Goal: Task Accomplishment & Management: Manage account settings

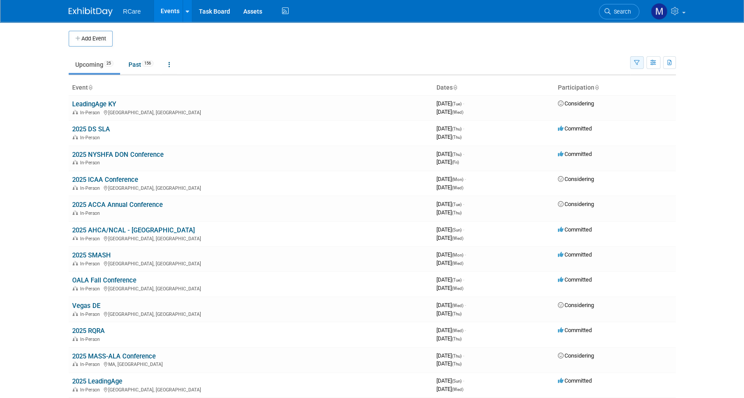
click at [636, 61] on icon "button" at bounding box center [637, 63] width 6 height 6
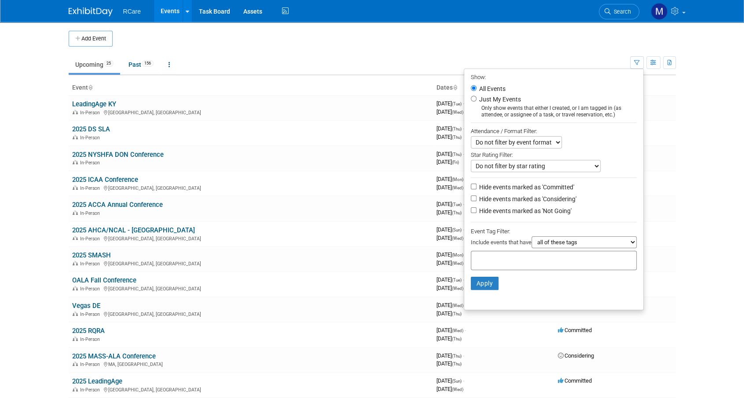
click at [493, 200] on label "Hide events marked as 'Considering'" at bounding box center [526, 199] width 99 height 9
click at [476, 200] on input "Hide events marked as 'Considering'" at bounding box center [474, 199] width 6 height 6
checkbox input "true"
drag, startPoint x: 486, startPoint y: 273, endPoint x: 483, endPoint y: 280, distance: 7.5
click at [484, 278] on li "Apply Clear Filters" at bounding box center [553, 283] width 179 height 26
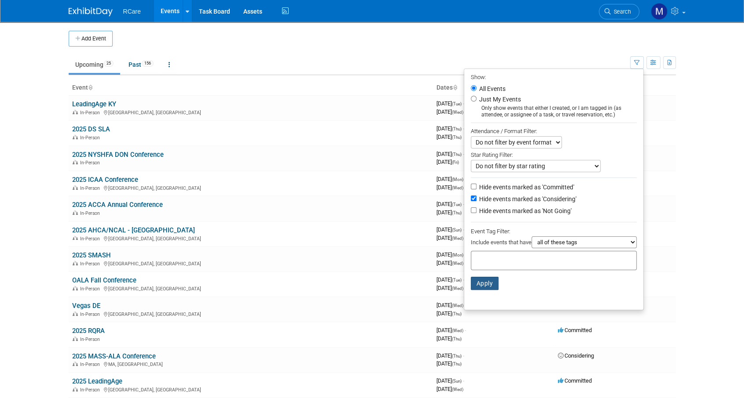
click at [483, 280] on button "Apply" at bounding box center [485, 283] width 28 height 13
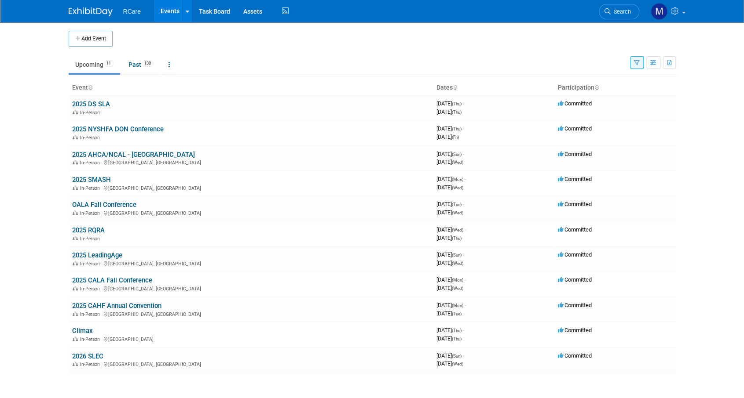
click at [714, 259] on body "RCare Events Add Event Bulk Upload Events Shareable Event Boards Recently Viewe…" at bounding box center [372, 199] width 744 height 398
click at [126, 154] on link "2025 AHCA/NCAL - [GEOGRAPHIC_DATA]" at bounding box center [133, 155] width 123 height 8
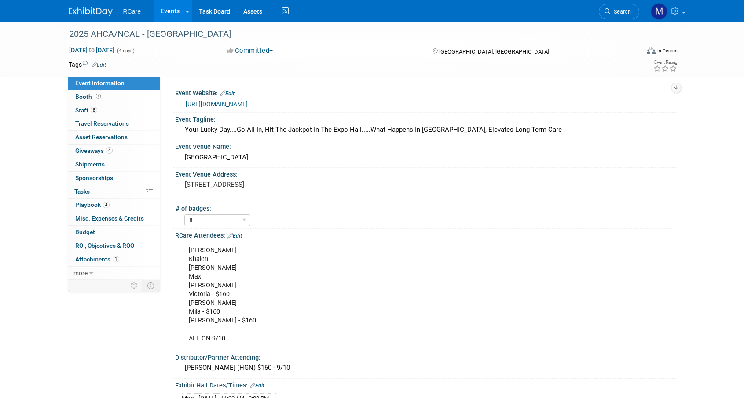
select select "8"
